Goal: Contribute content

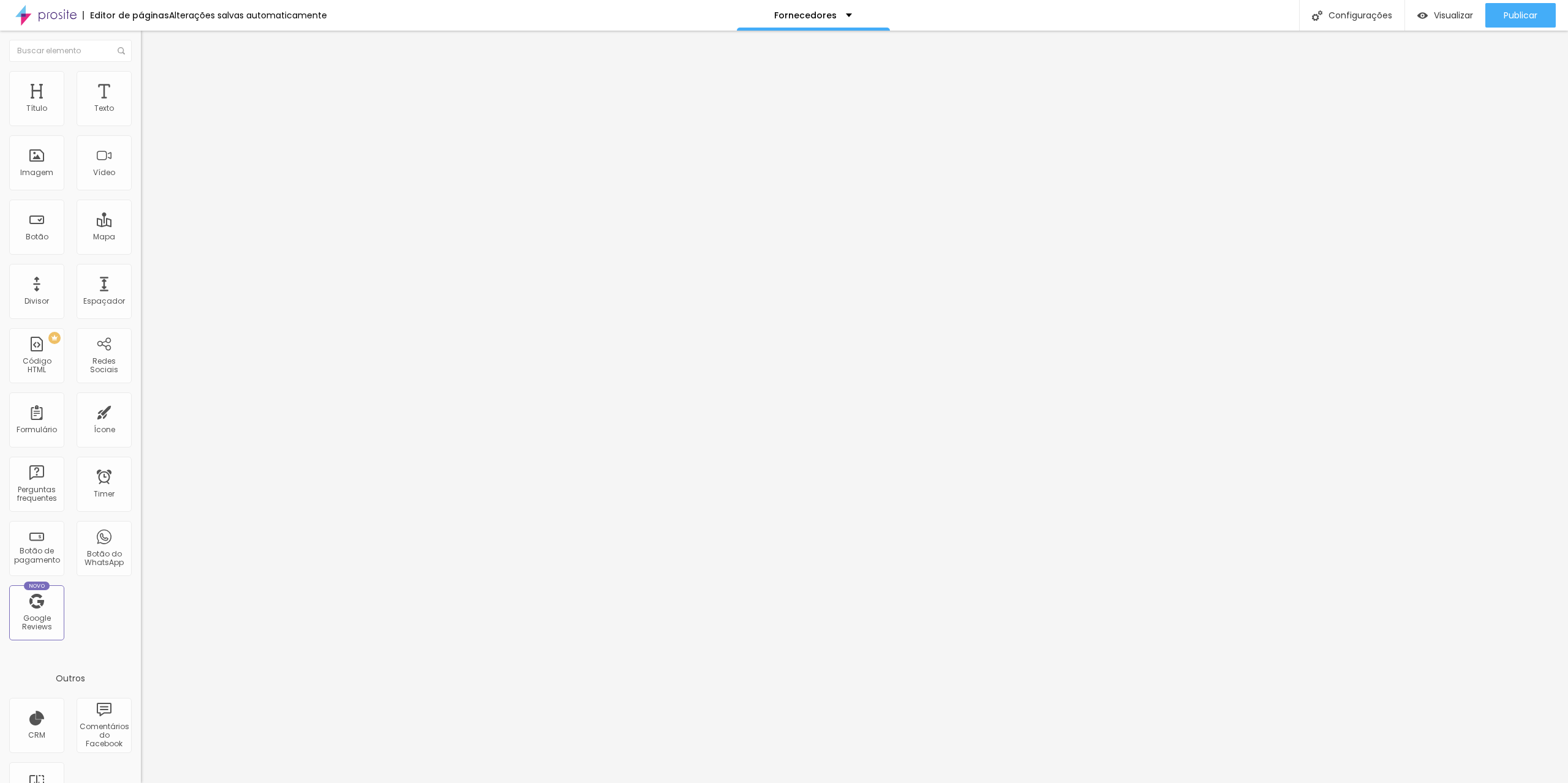
click at [141, 105] on span "Trocar imagem" at bounding box center [174, 100] width 67 height 10
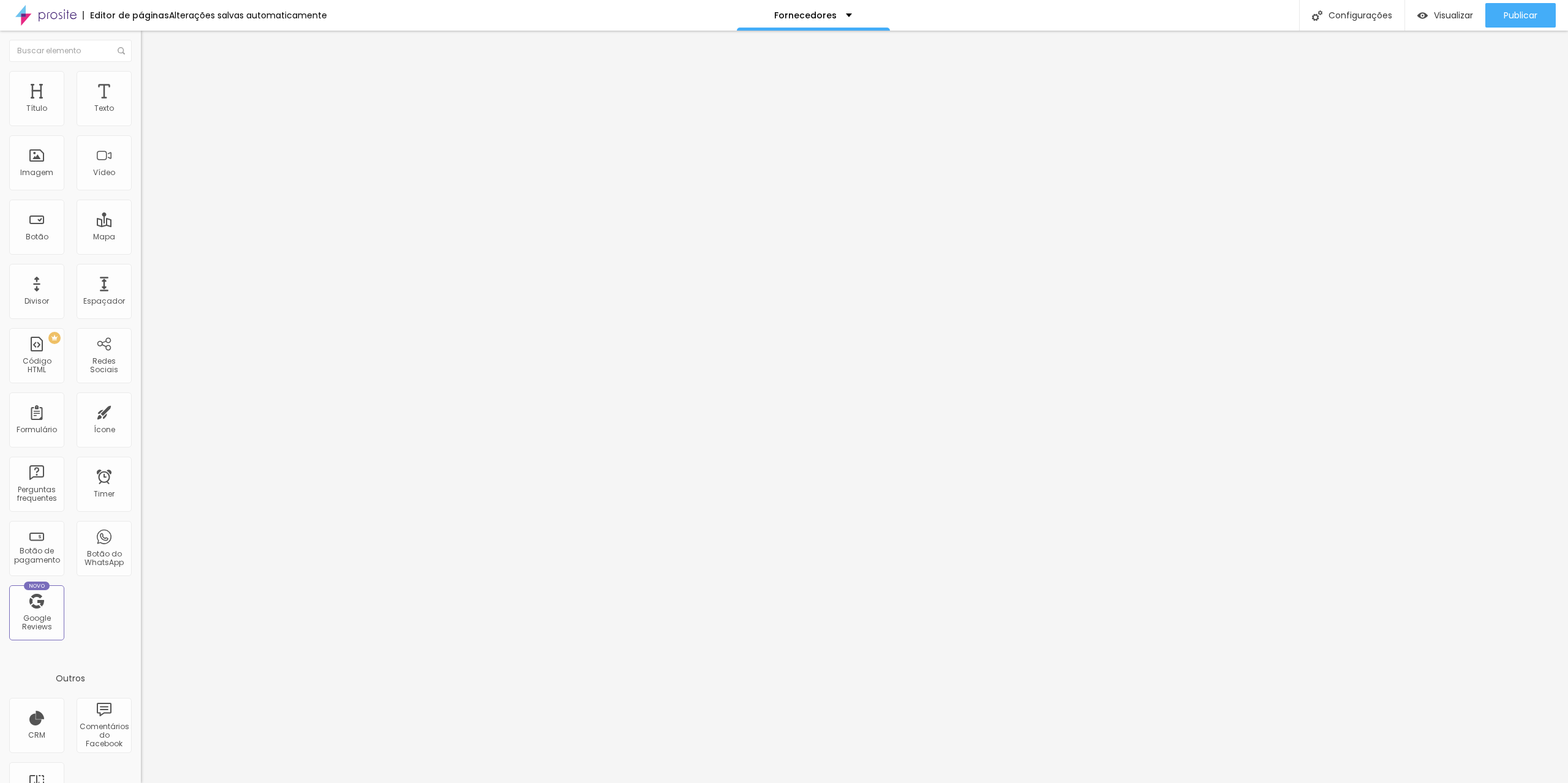
drag, startPoint x: 15, startPoint y: 258, endPoint x: 229, endPoint y: 261, distance: 214.0
click at [141, 261] on div "Título Texto Imagem Vídeo Botão Mapa Divisor Espaçador PREMIUM Código HTML Rede…" at bounding box center [70, 407] width 141 height 753
click at [141, 252] on input "m/Qenosso" at bounding box center [214, 246] width 147 height 12
drag, startPoint x: 117, startPoint y: 264, endPoint x: 0, endPoint y: 266, distance: 117.0
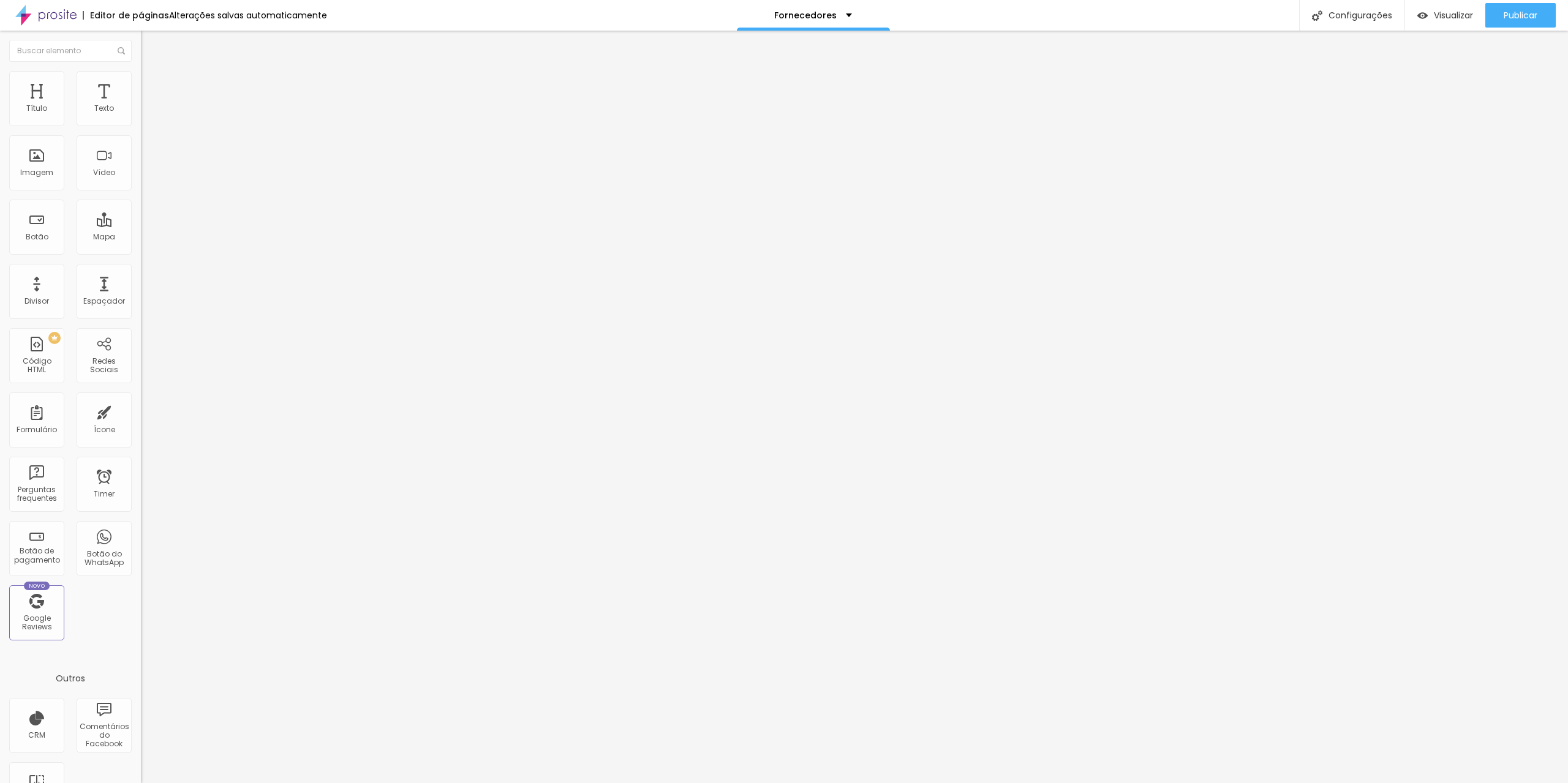
click at [141, 252] on input "m/Qenosso" at bounding box center [214, 246] width 147 height 12
paste input "[URL][DOMAIN_NAME]"
click at [141, 250] on input "[URL][DOMAIN_NAME]" at bounding box center [214, 246] width 147 height 12
click at [141, 252] on input "[URL][DOMAIN_NAME]" at bounding box center [214, 246] width 147 height 12
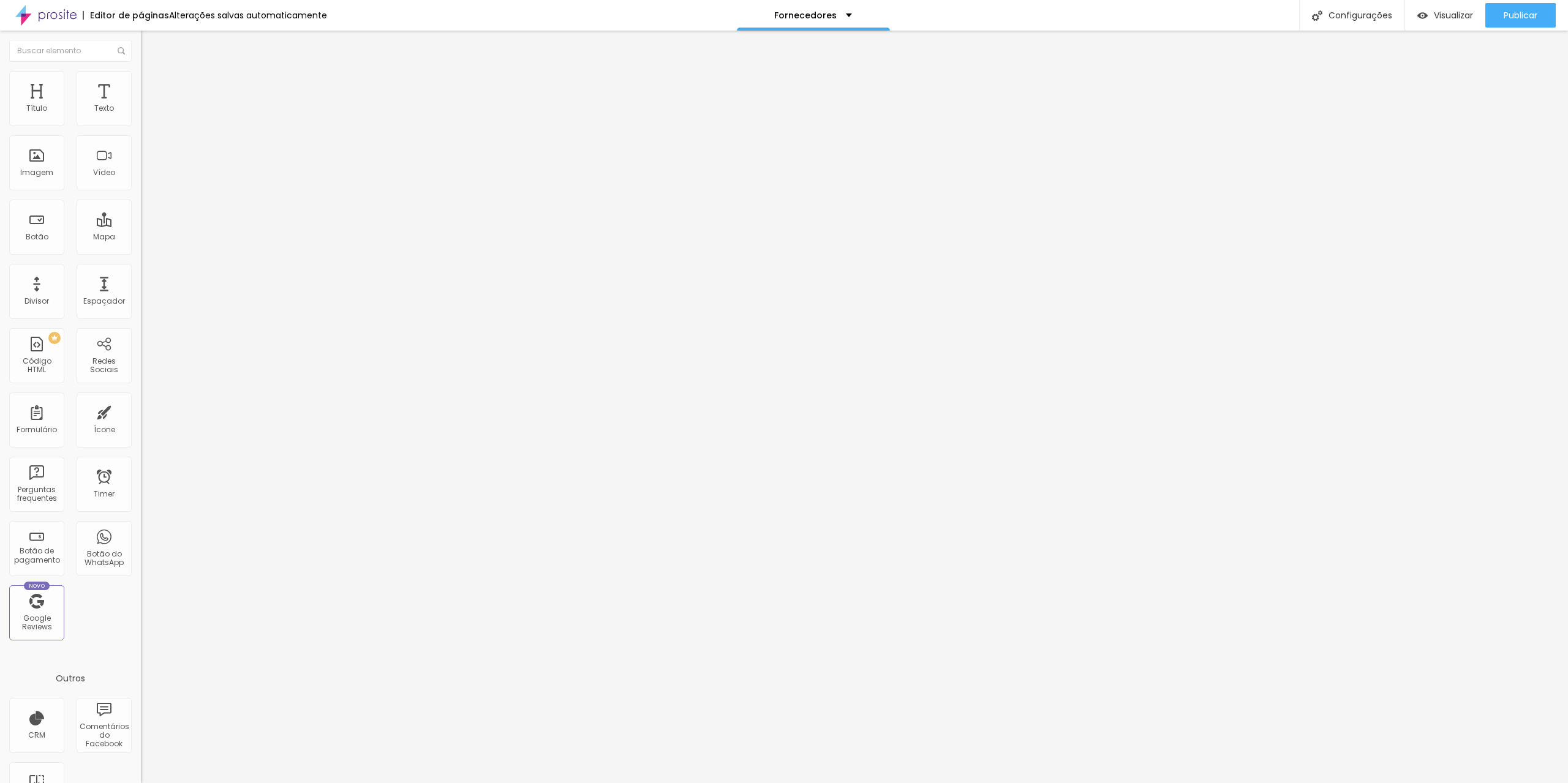
drag, startPoint x: 127, startPoint y: 257, endPoint x: 0, endPoint y: 280, distance: 129.1
click at [141, 274] on div "Texto Ver Pagina Alinhamento Tamanho Normal Pequeno Normal Grande Link URL [URL…" at bounding box center [211, 184] width 141 height 178
type input "h"
paste input "[URL][DOMAIN_NAME]"
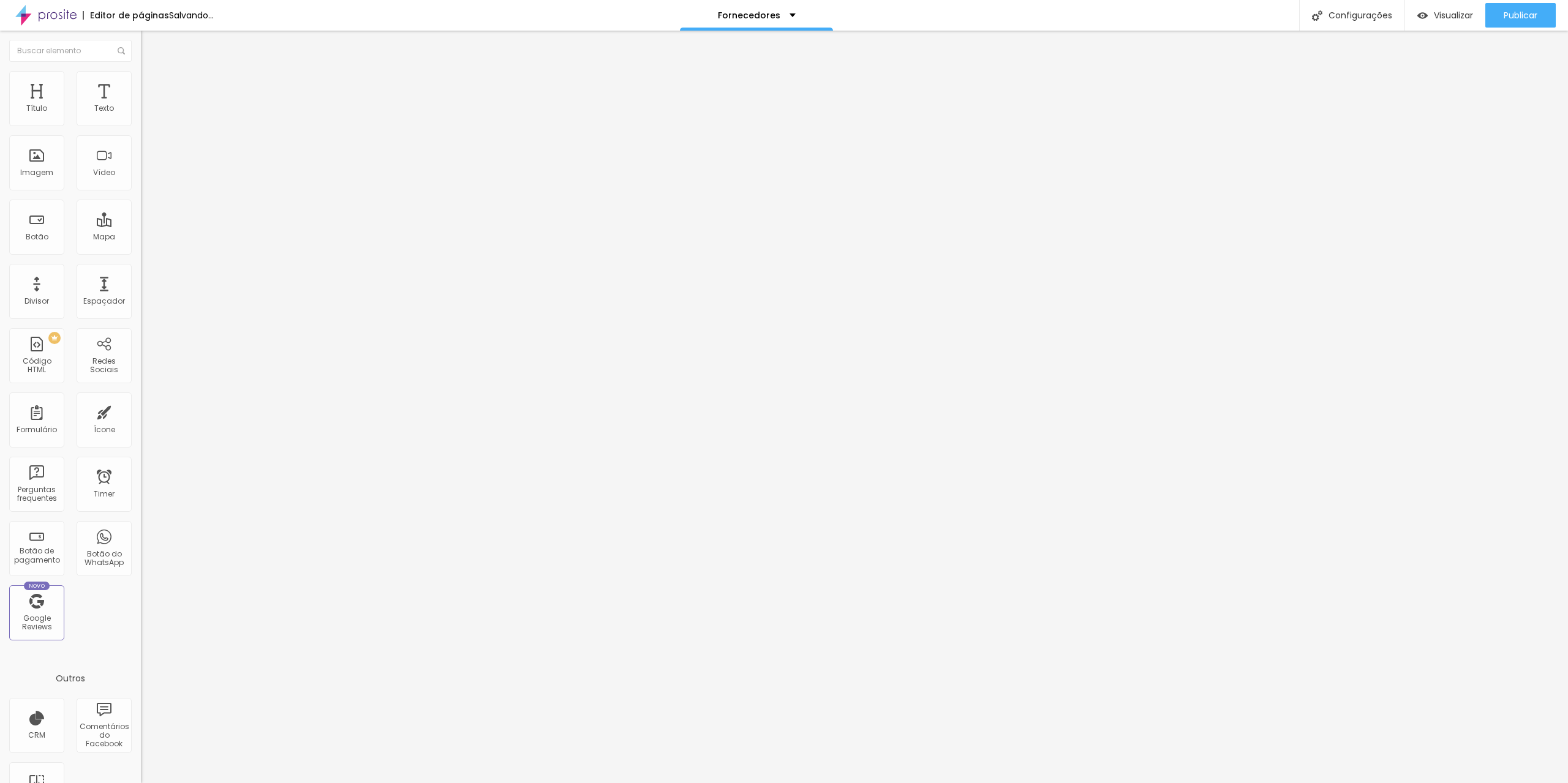
scroll to position [0, 63]
type input "[URL][DOMAIN_NAME]"
click at [1532, 13] on span "Publicar" at bounding box center [1520, 15] width 34 height 10
click at [1531, 20] on span "Publicar" at bounding box center [1520, 15] width 34 height 10
